Goal: Entertainment & Leisure: Consume media (video, audio)

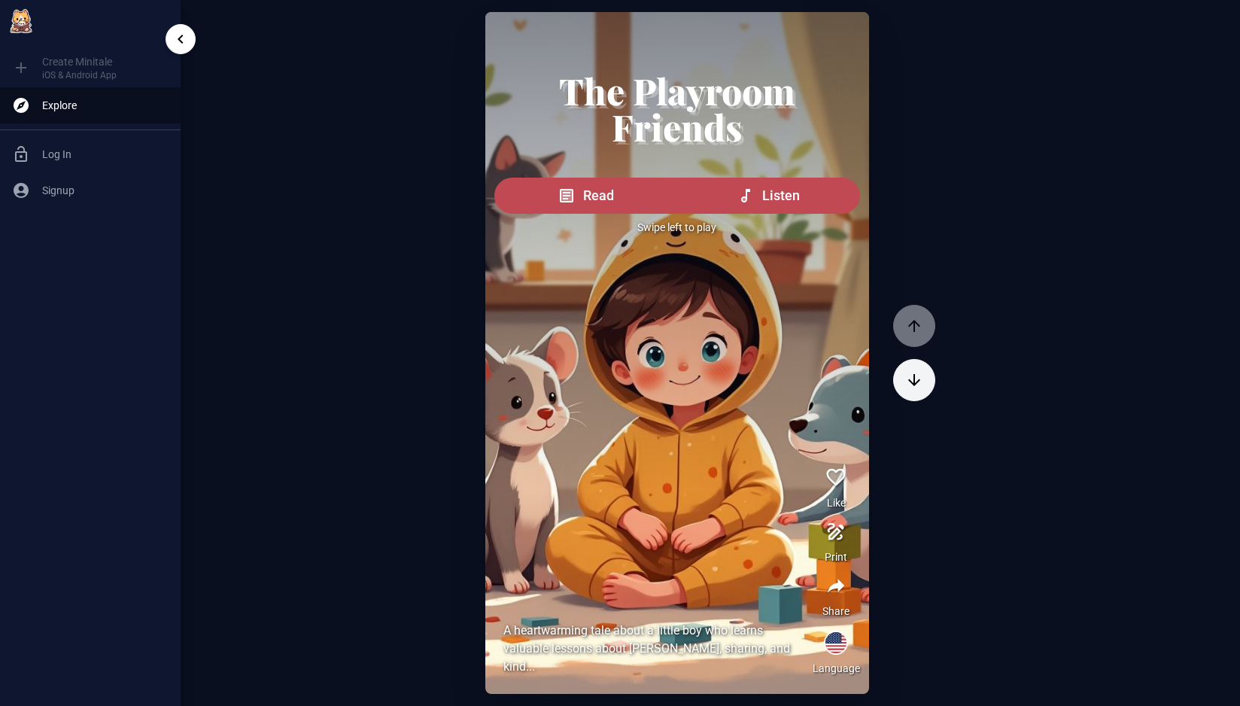
click at [24, 70] on ul "Create Minitale iOS & Android App Explore Log In Signup" at bounding box center [90, 128] width 181 height 172
click at [24, 24] on img at bounding box center [21, 21] width 30 height 30
click at [733, 194] on button "Listen" at bounding box center [768, 196] width 184 height 36
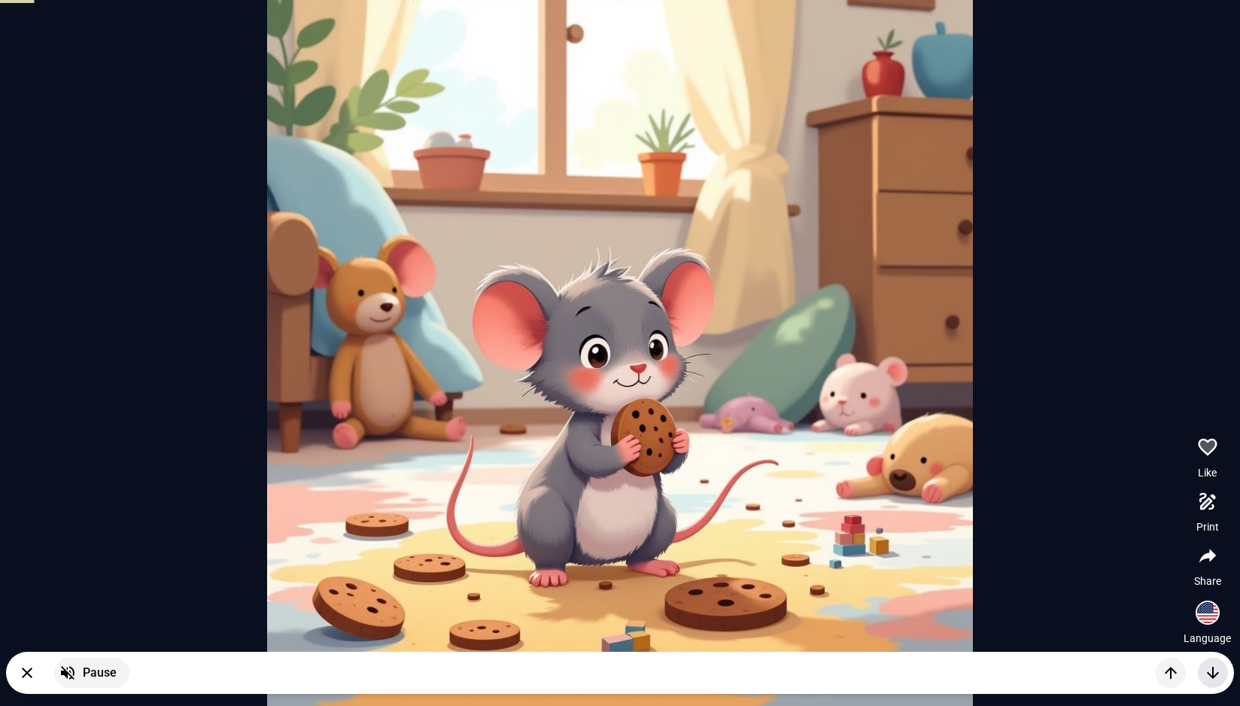
click at [1214, 672] on icon "button" at bounding box center [1212, 672] width 18 height 18
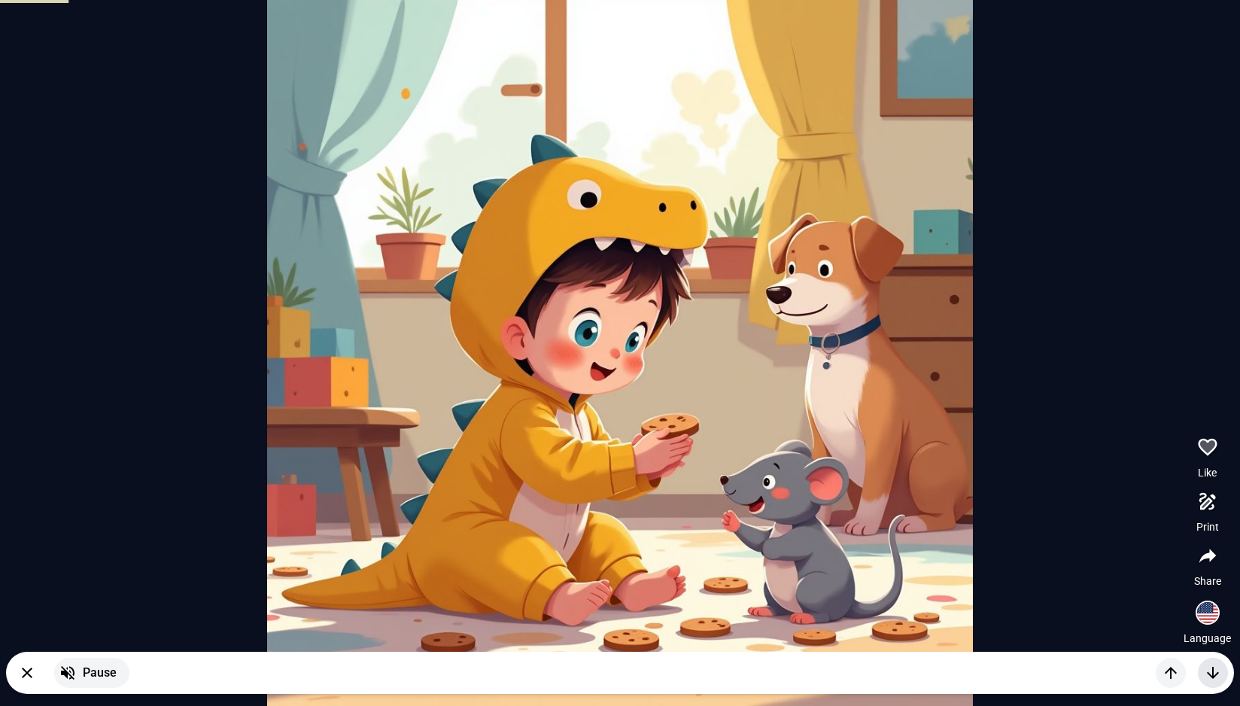
click at [1214, 672] on icon "button" at bounding box center [1212, 672] width 18 height 18
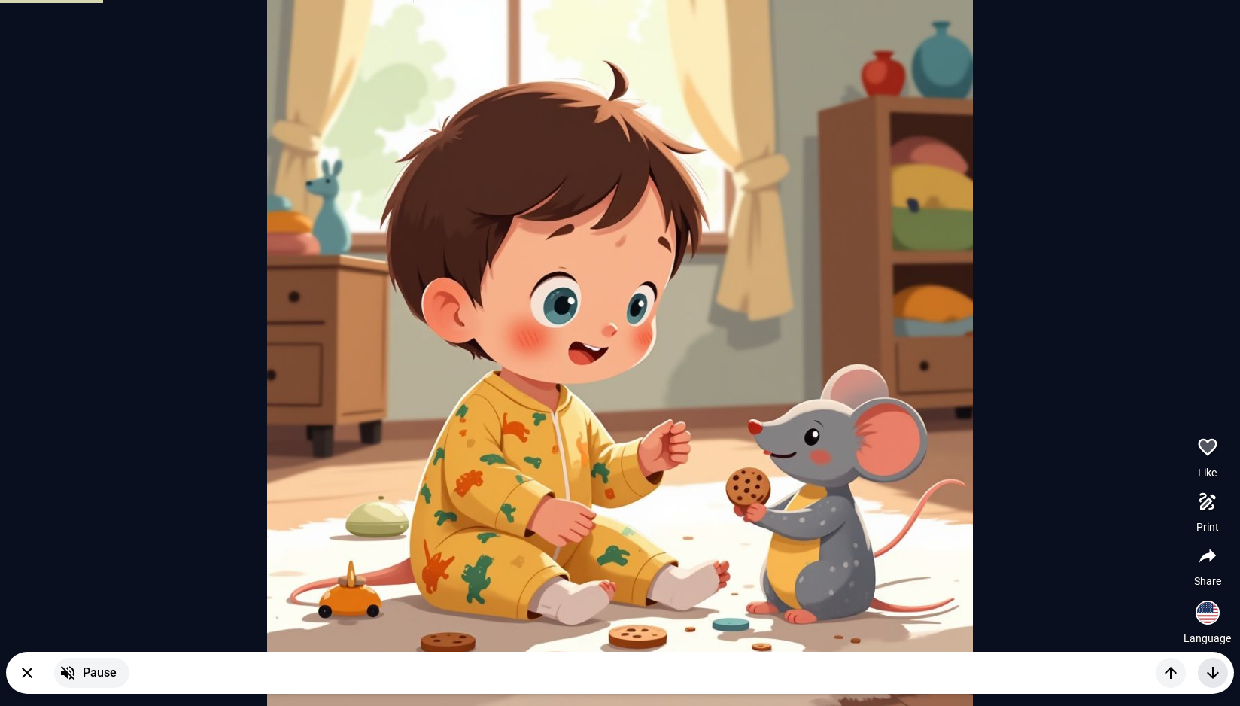
click at [1214, 672] on icon "button" at bounding box center [1212, 672] width 18 height 18
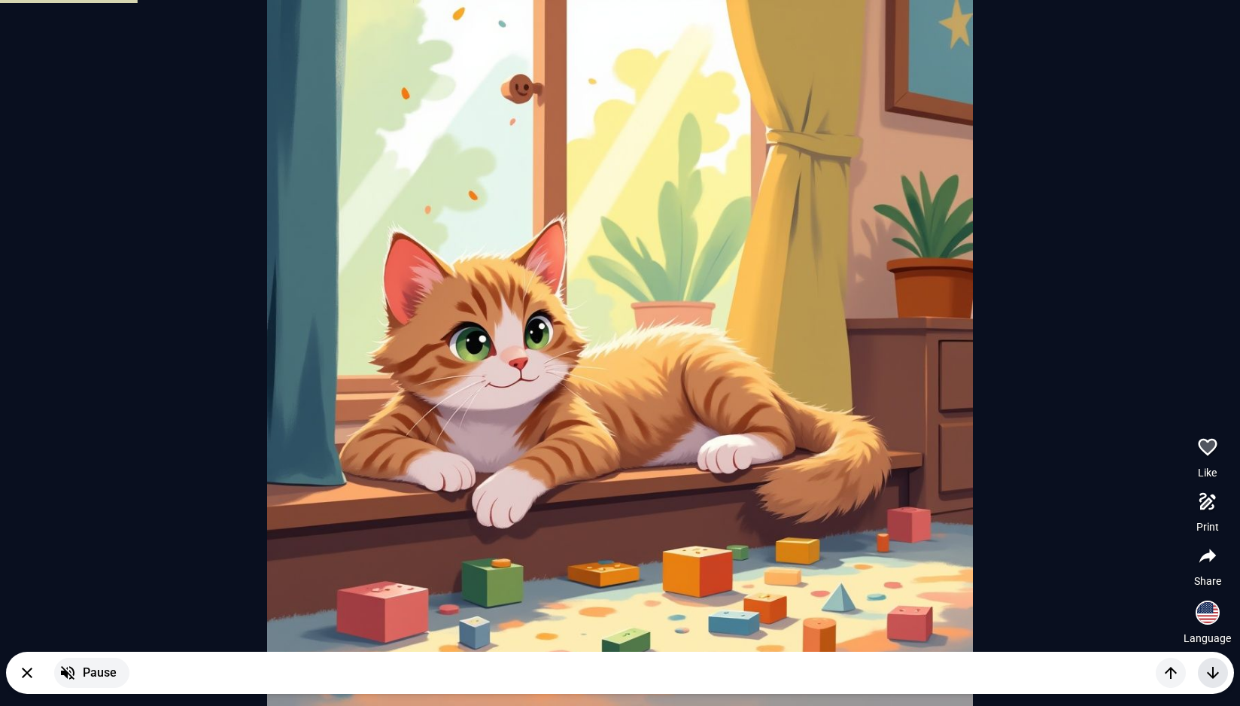
click at [1214, 672] on icon "button" at bounding box center [1212, 672] width 18 height 18
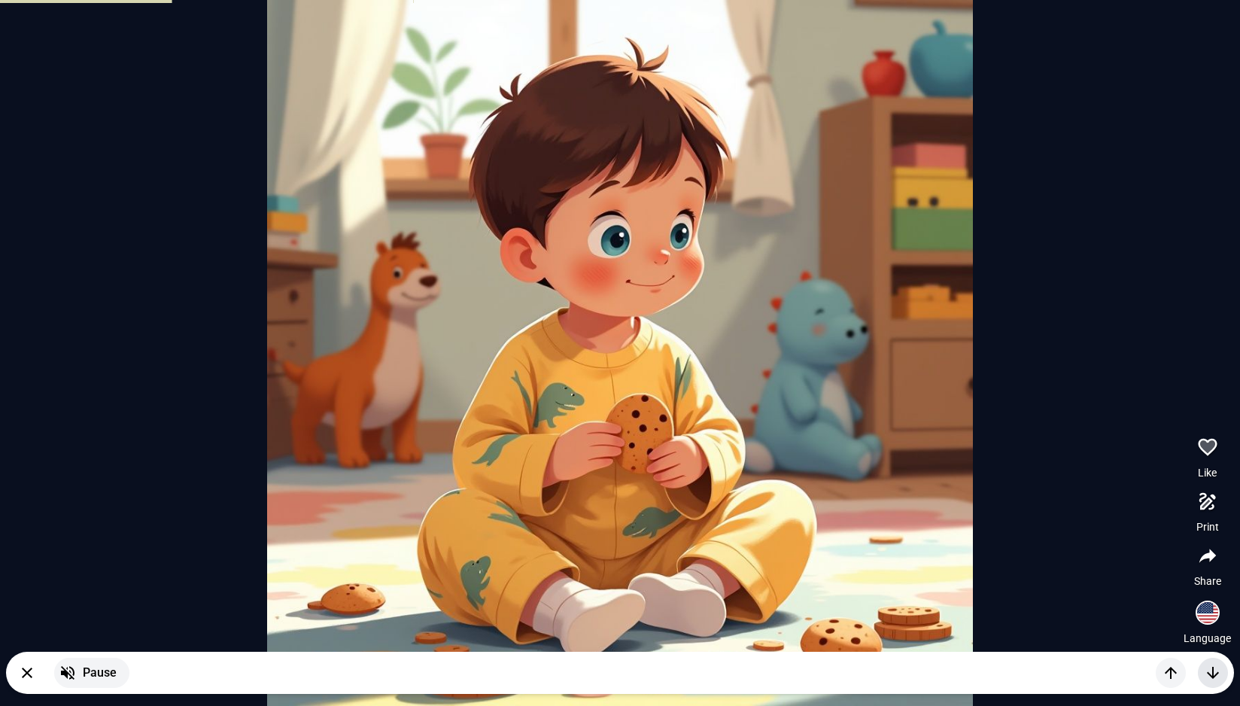
click at [1214, 672] on icon "button" at bounding box center [1212, 672] width 18 height 18
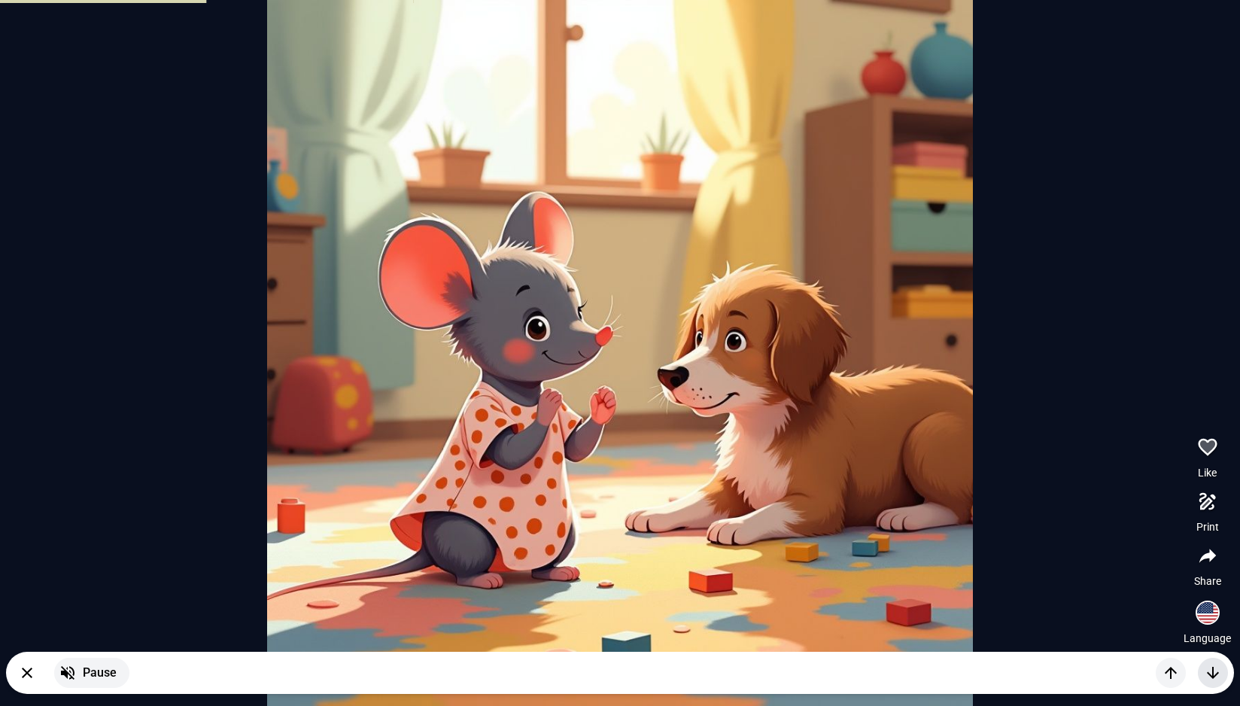
click at [1214, 672] on icon "button" at bounding box center [1212, 672] width 18 height 18
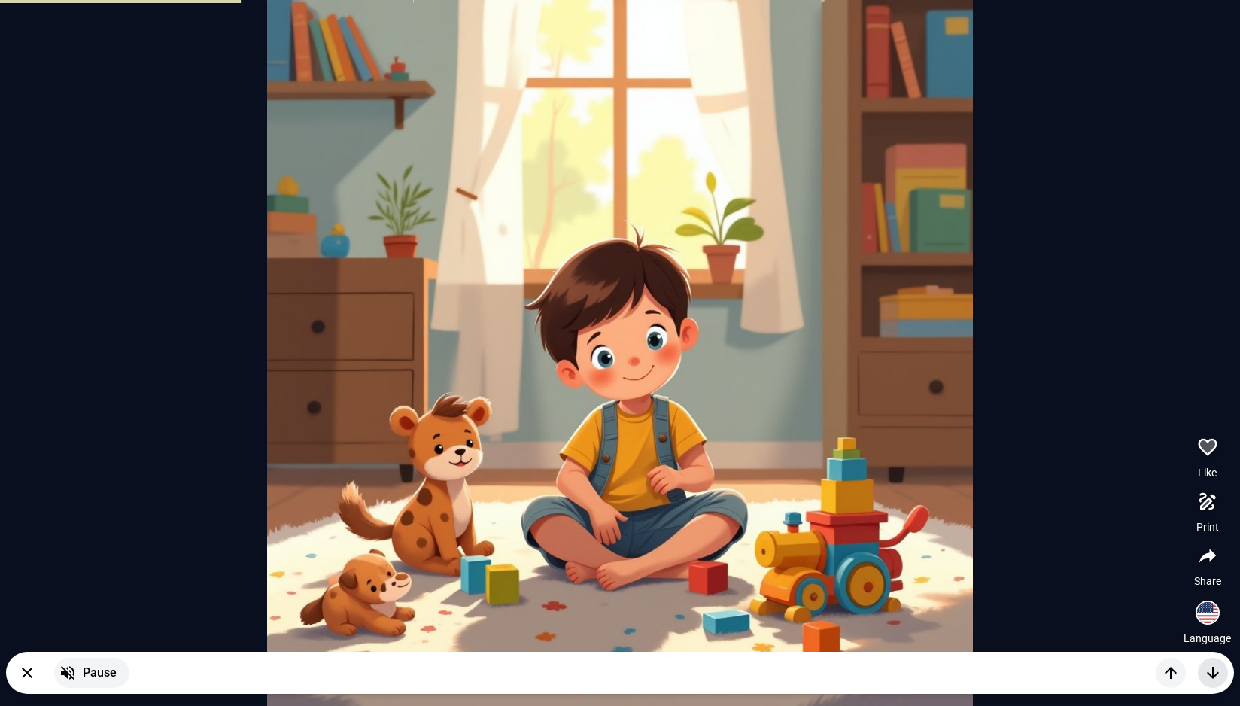
click at [1214, 672] on icon "button" at bounding box center [1212, 672] width 18 height 18
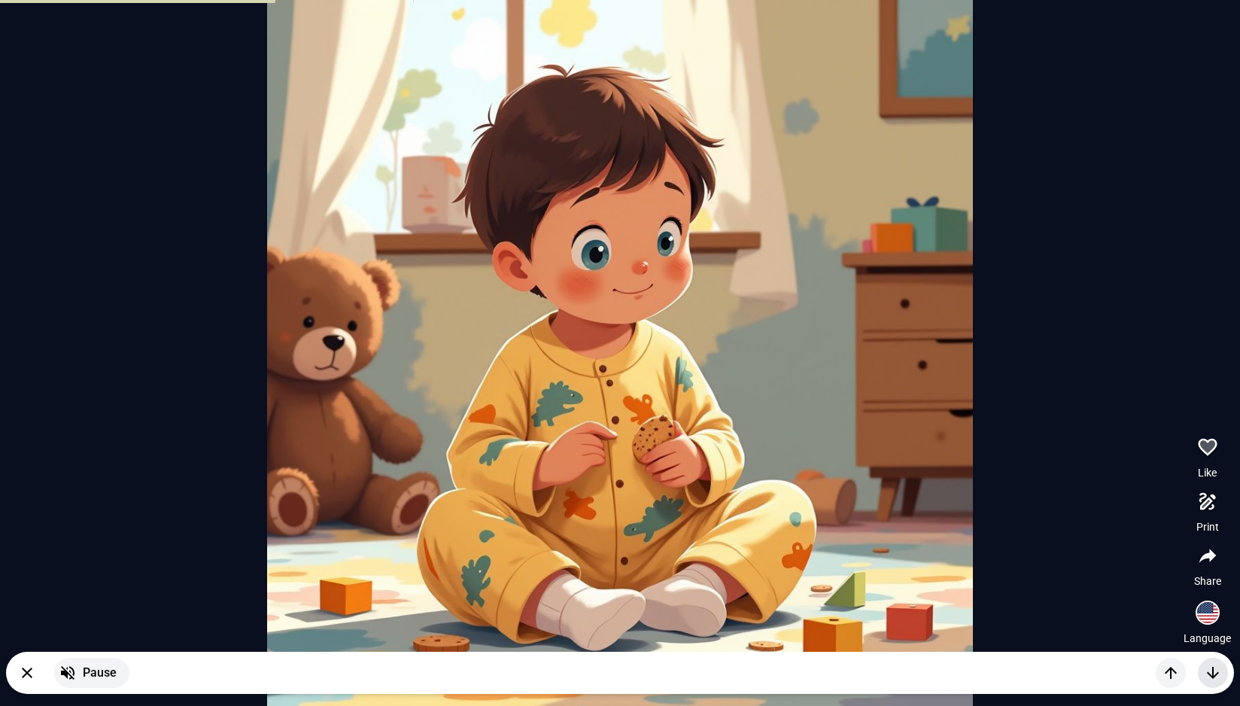
click at [1214, 672] on icon "button" at bounding box center [1212, 672] width 18 height 18
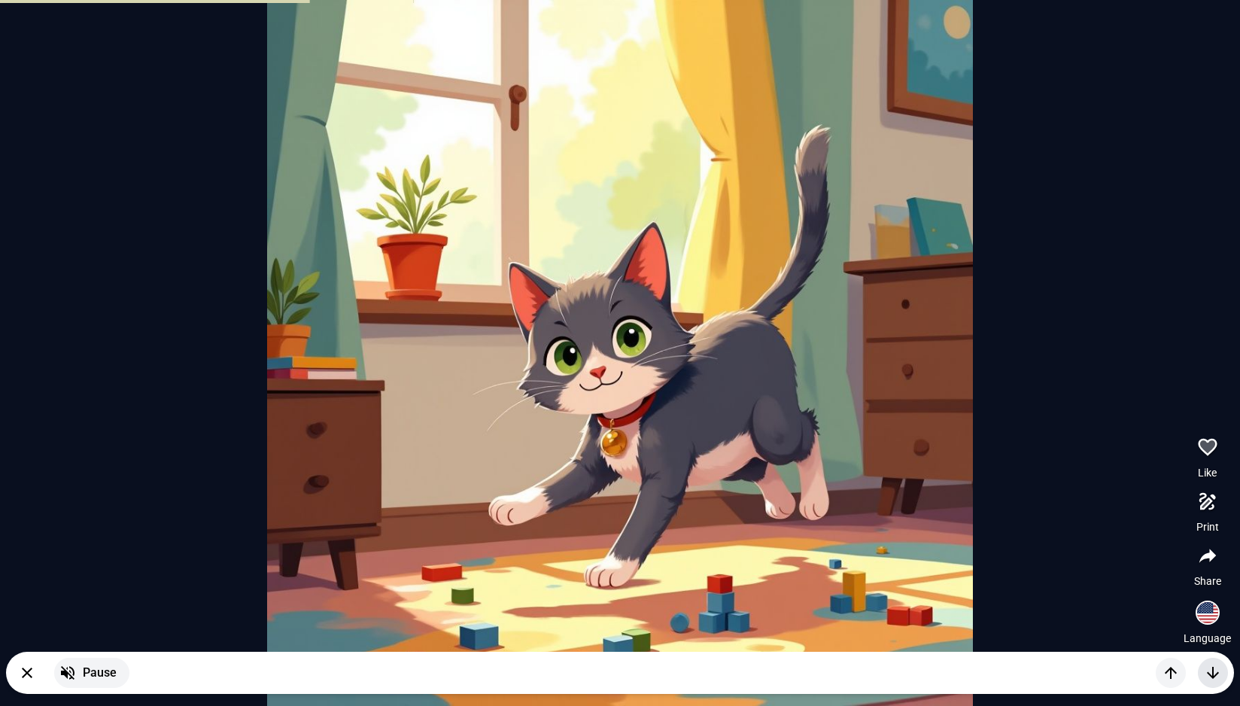
click at [1214, 672] on icon "button" at bounding box center [1212, 672] width 18 height 18
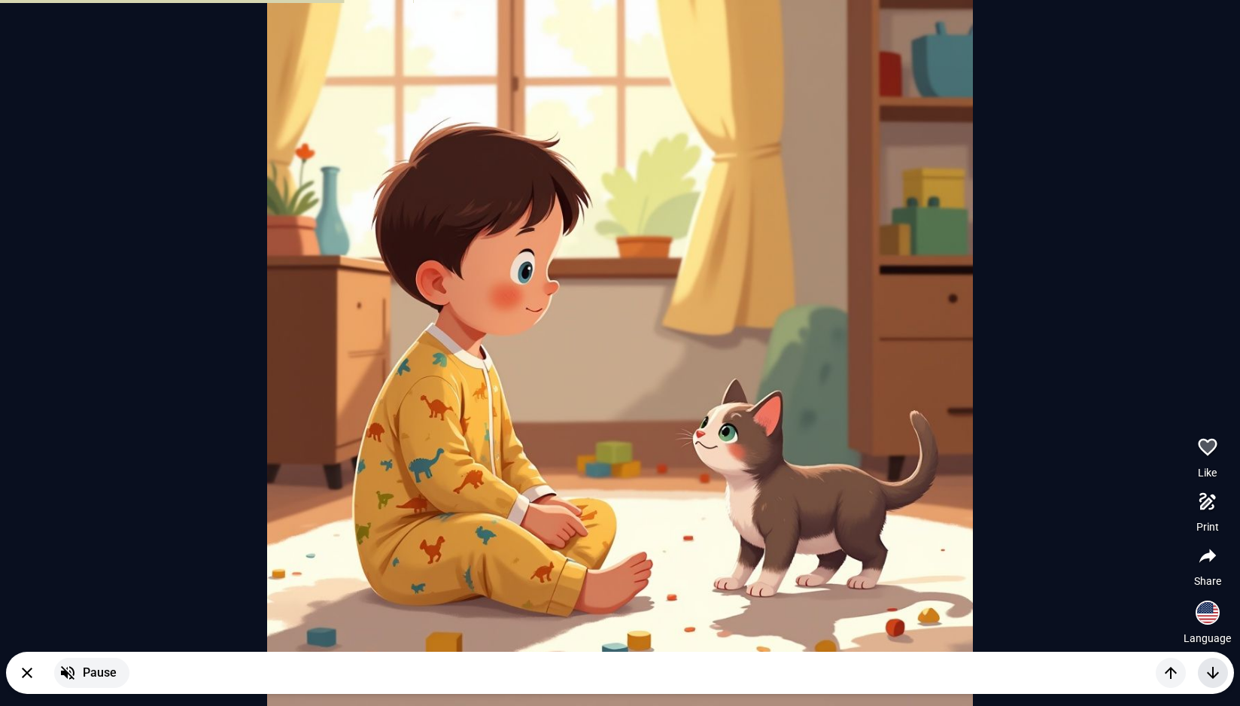
click at [1214, 672] on icon "button" at bounding box center [1212, 672] width 18 height 18
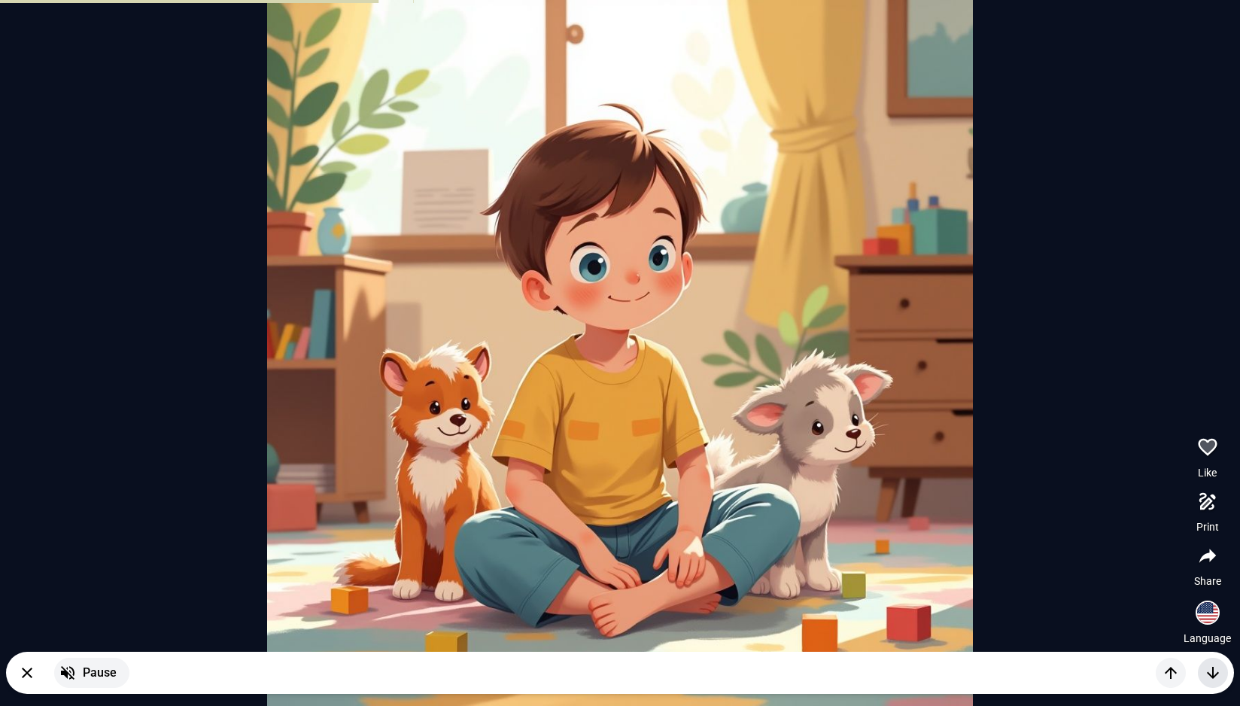
click at [1214, 672] on icon "button" at bounding box center [1212, 672] width 18 height 18
